Goal: Transaction & Acquisition: Purchase product/service

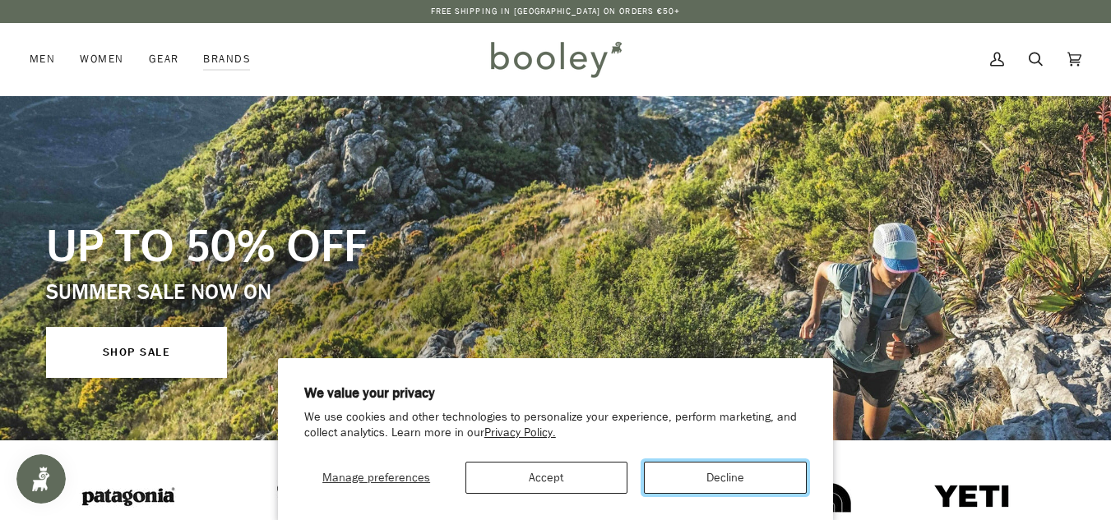
click at [695, 486] on button "Decline" at bounding box center [725, 478] width 163 height 32
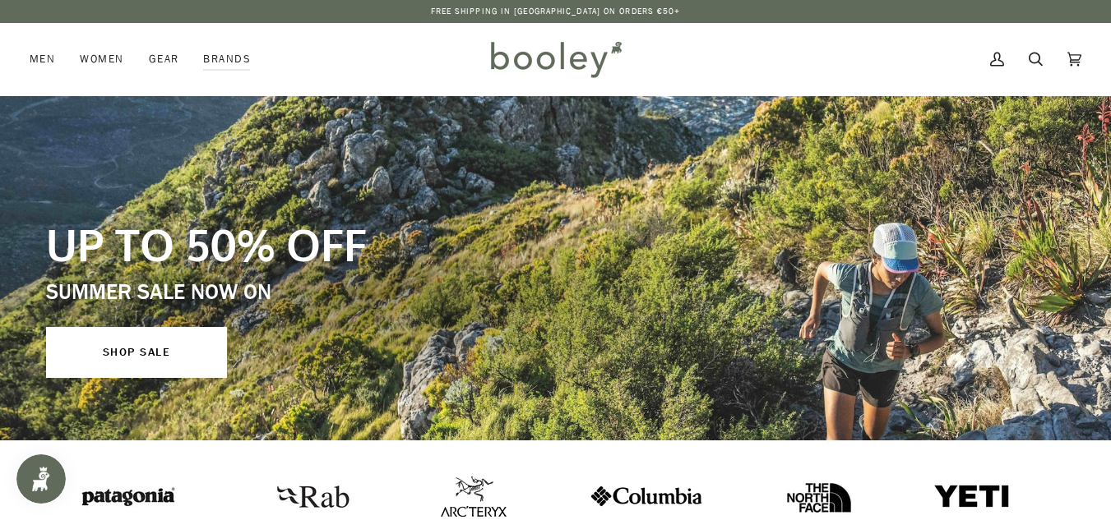
click at [933, 505] on img at bounding box center [972, 496] width 78 height 26
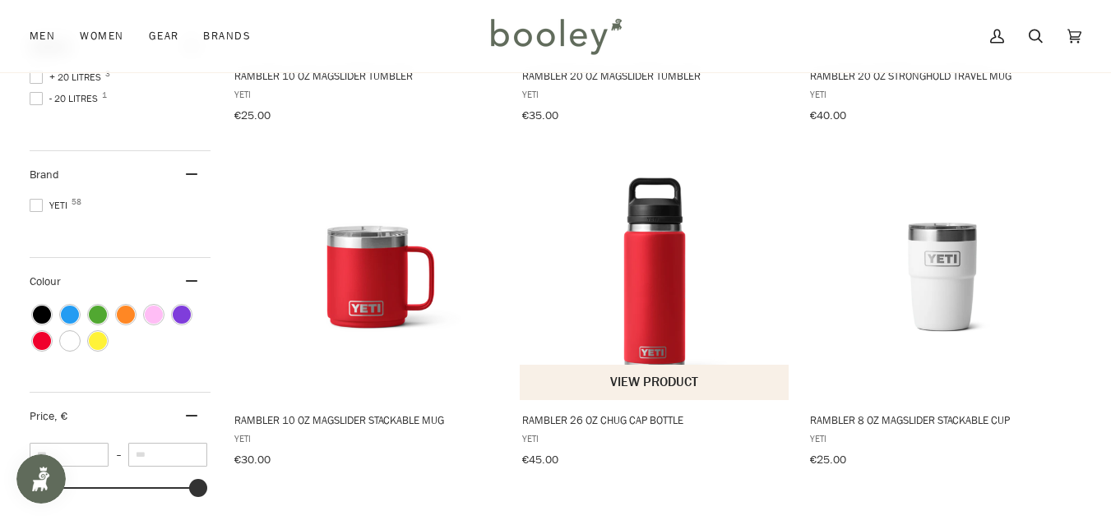
scroll to position [486, 0]
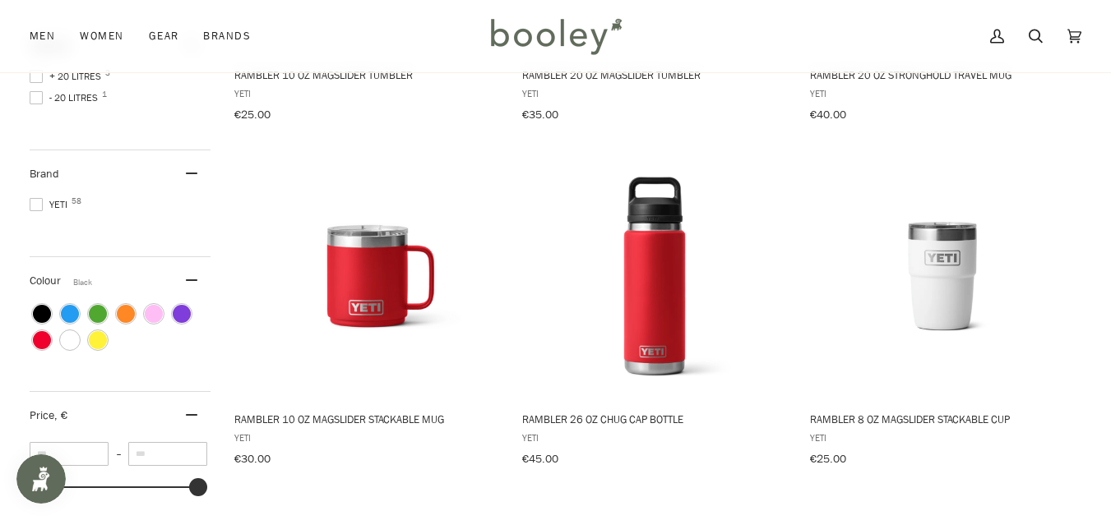
click at [41, 305] on span "Colour: Black" at bounding box center [42, 314] width 18 height 18
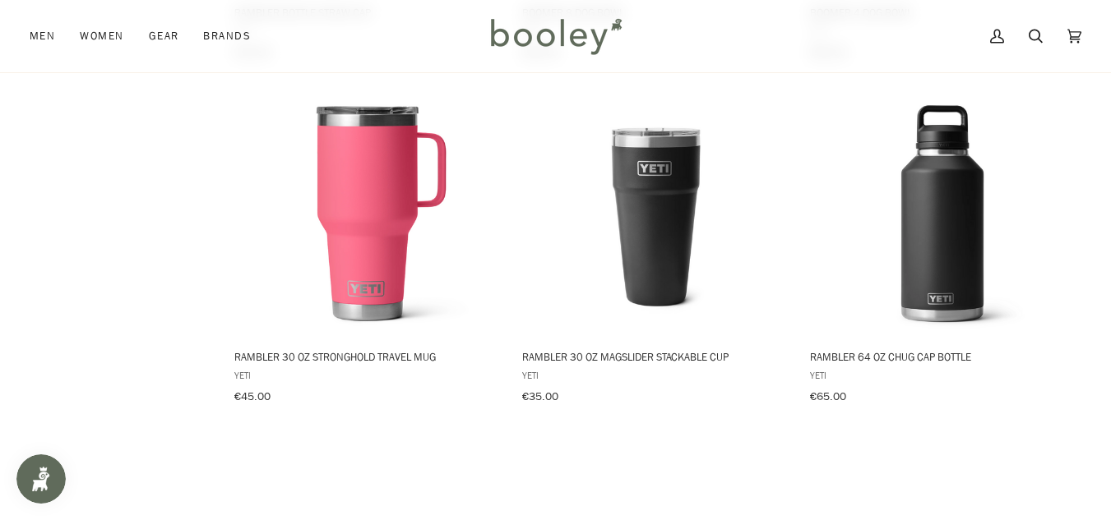
scroll to position [1254, 0]
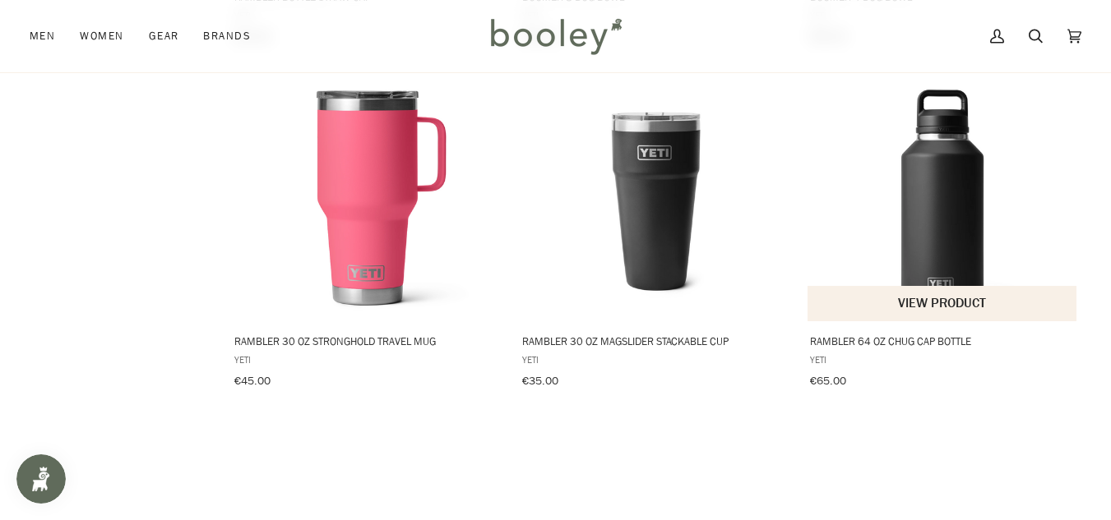
click at [964, 292] on button "View product" at bounding box center [941, 303] width 269 height 35
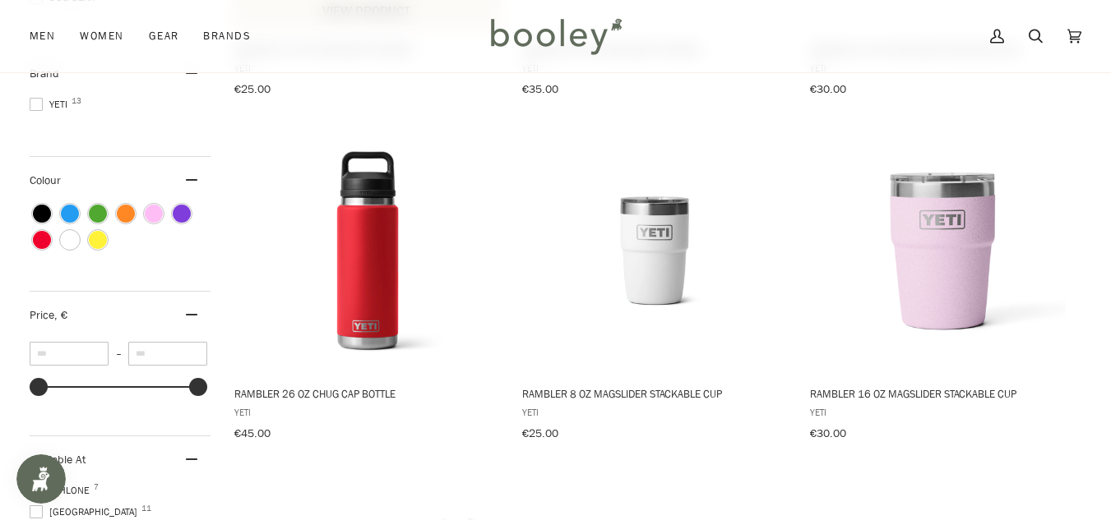
scroll to position [508, 0]
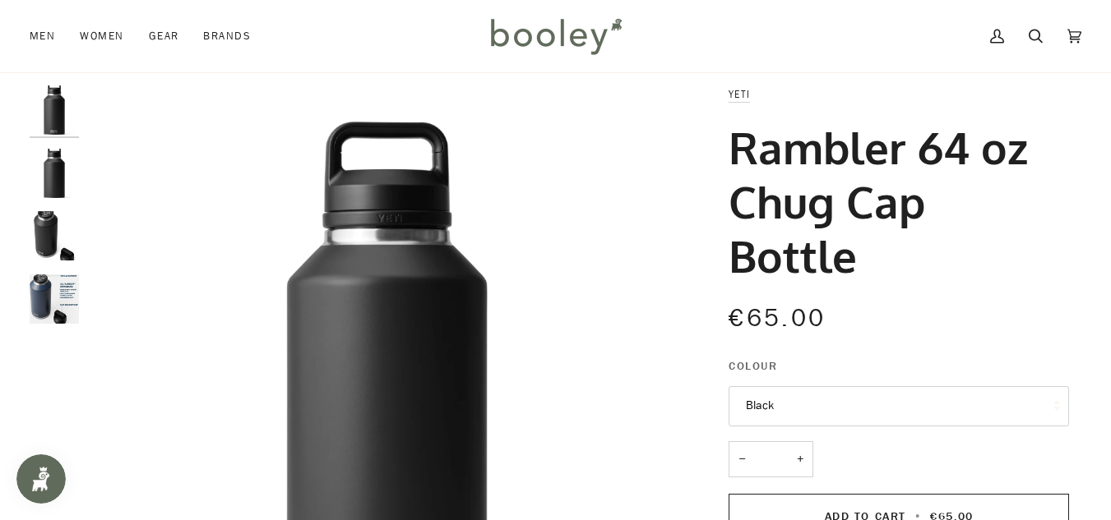
scroll to position [30, 0]
click at [52, 288] on img "YETI Rambler 64 oz Chug Cap Bottle - Booley Galway" at bounding box center [54, 298] width 49 height 49
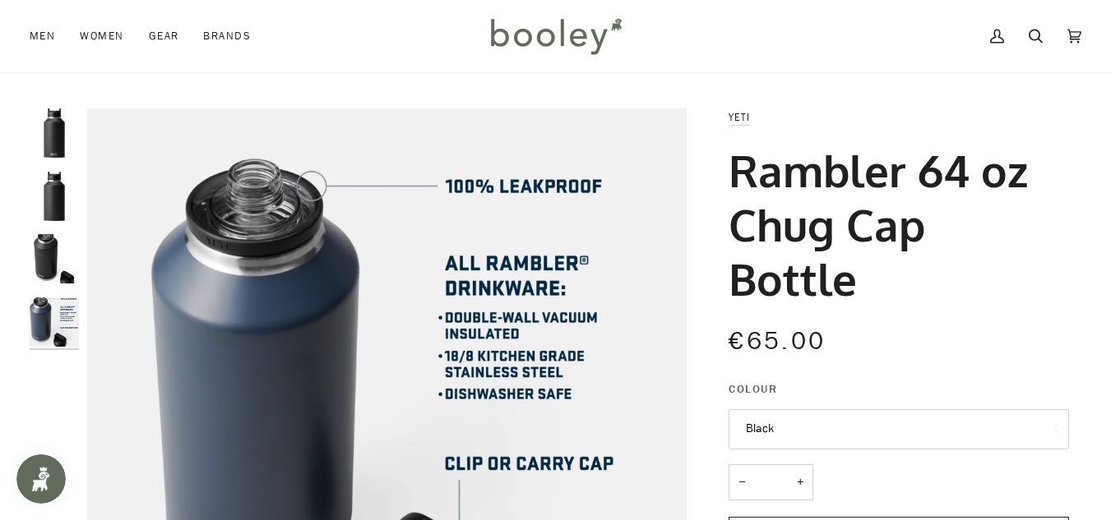
scroll to position [0, 0]
